Goal: Check status: Check status

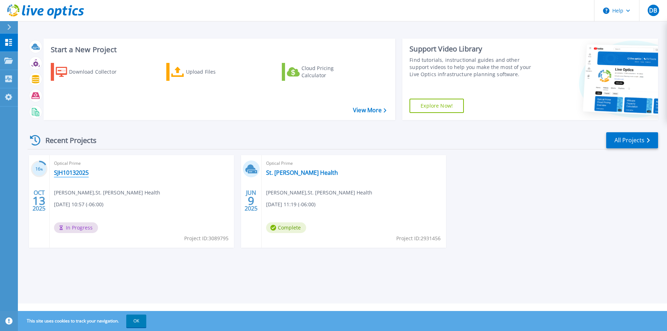
click at [78, 172] on link "SJH10132025" at bounding box center [71, 172] width 35 height 7
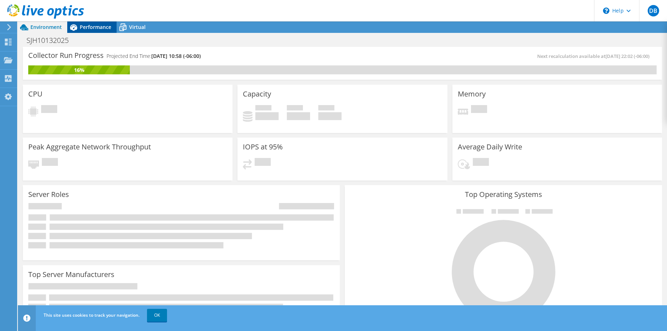
click at [94, 29] on span "Performance" at bounding box center [95, 27] width 31 height 7
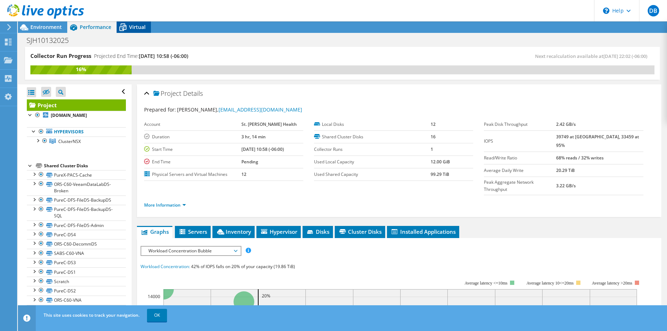
click at [140, 25] on span "Virtual" at bounding box center [137, 27] width 16 height 7
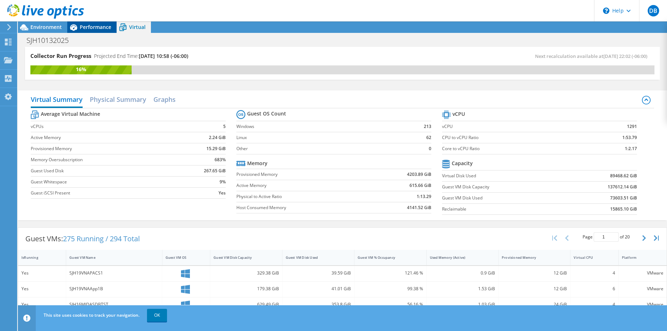
click at [98, 27] on span "Performance" at bounding box center [95, 27] width 31 height 7
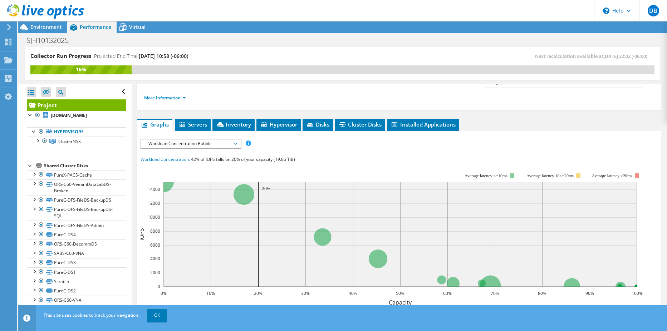
scroll to position [143, 0]
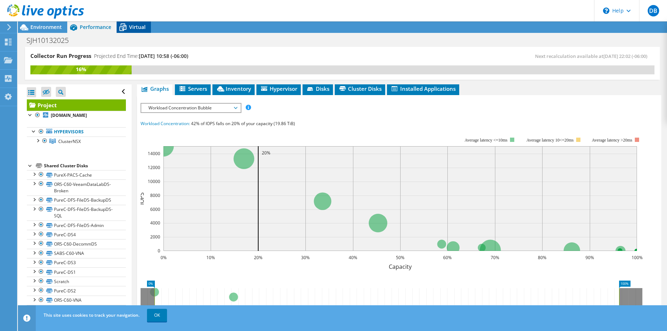
click at [136, 27] on span "Virtual" at bounding box center [137, 27] width 16 height 7
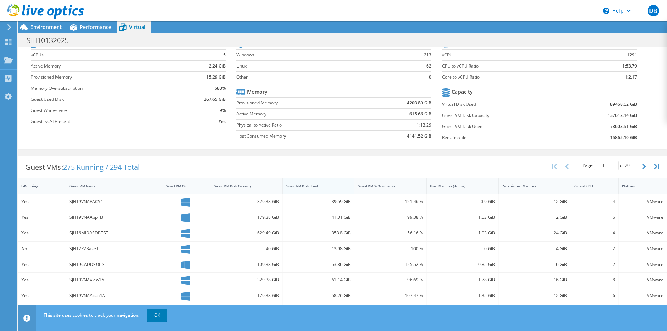
scroll to position [0, 0]
